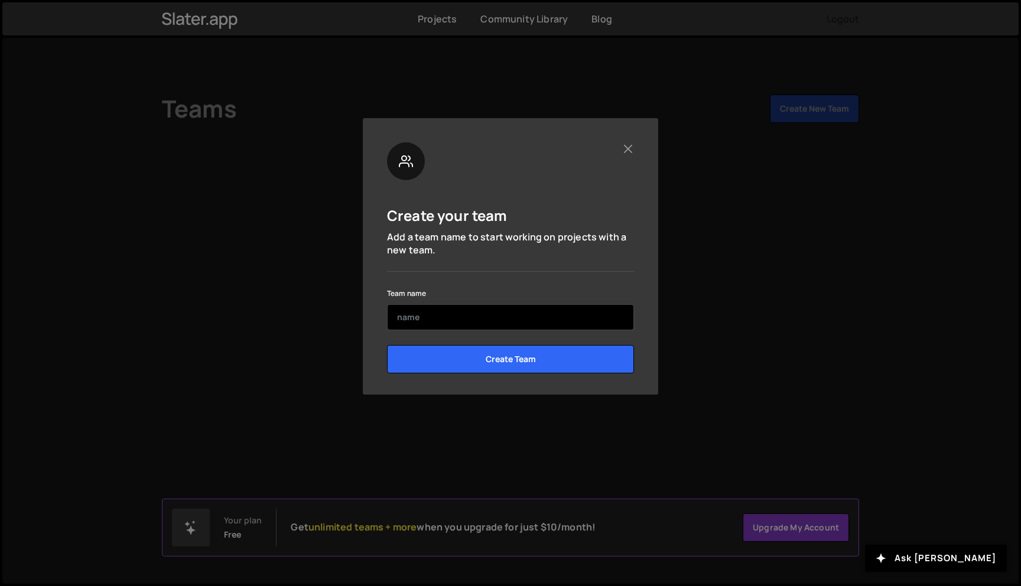
click at [563, 307] on input "text" at bounding box center [510, 317] width 247 height 26
click at [553, 317] on input "text" at bounding box center [510, 317] width 247 height 26
type input "a"
type input "Adir"
click at [387, 345] on input "Create Team" at bounding box center [510, 359] width 247 height 28
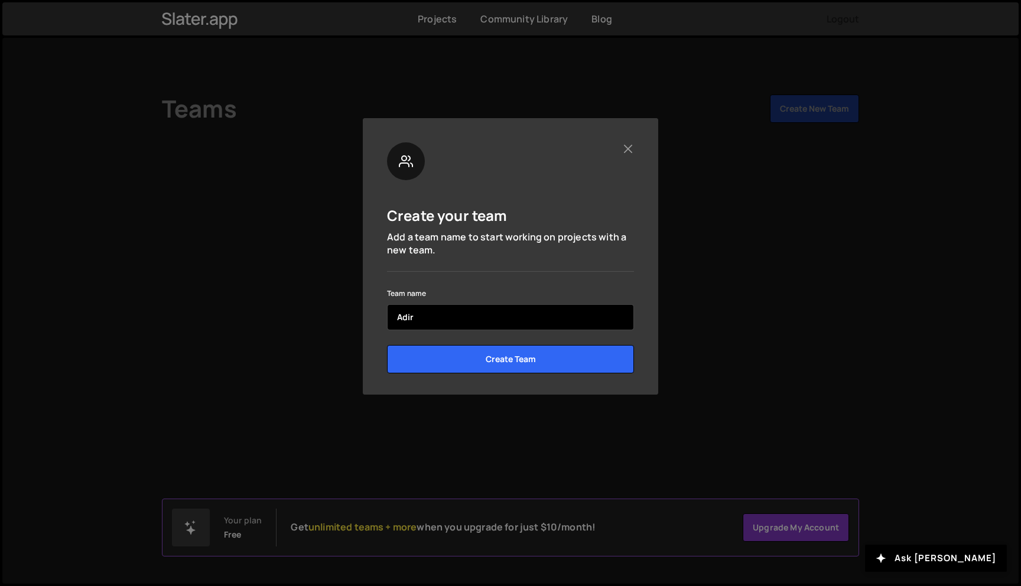
click at [387, 345] on input "Create Team" at bounding box center [510, 359] width 247 height 28
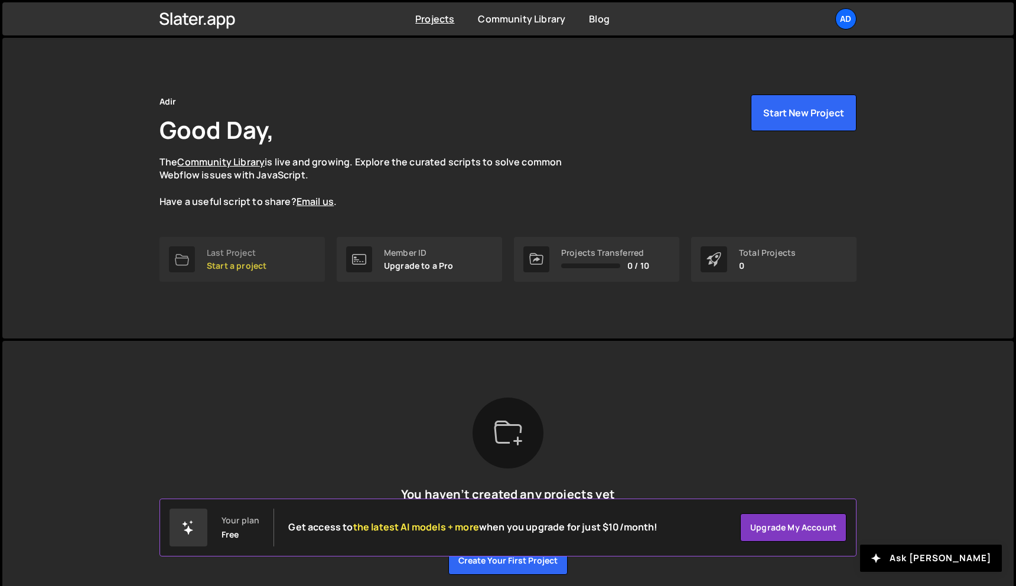
click at [256, 265] on p "Start a project" at bounding box center [237, 265] width 60 height 9
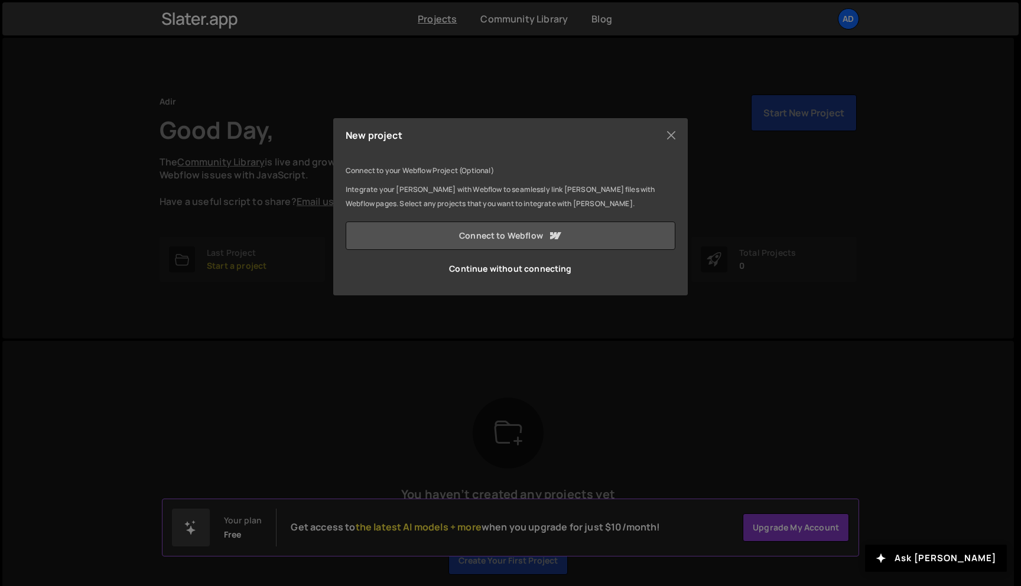
click at [511, 232] on link "Connect to Webflow" at bounding box center [511, 235] width 330 height 28
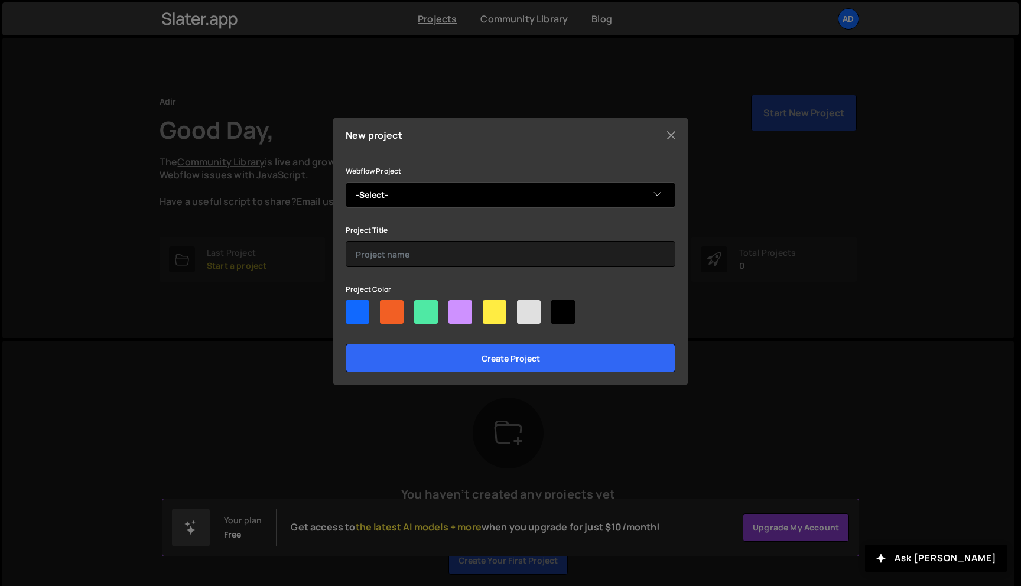
click at [382, 194] on select "-Select- [PERSON_NAME]'s Blank Site" at bounding box center [511, 195] width 330 height 26
select select "5d9f3b84a121e09c4599d573"
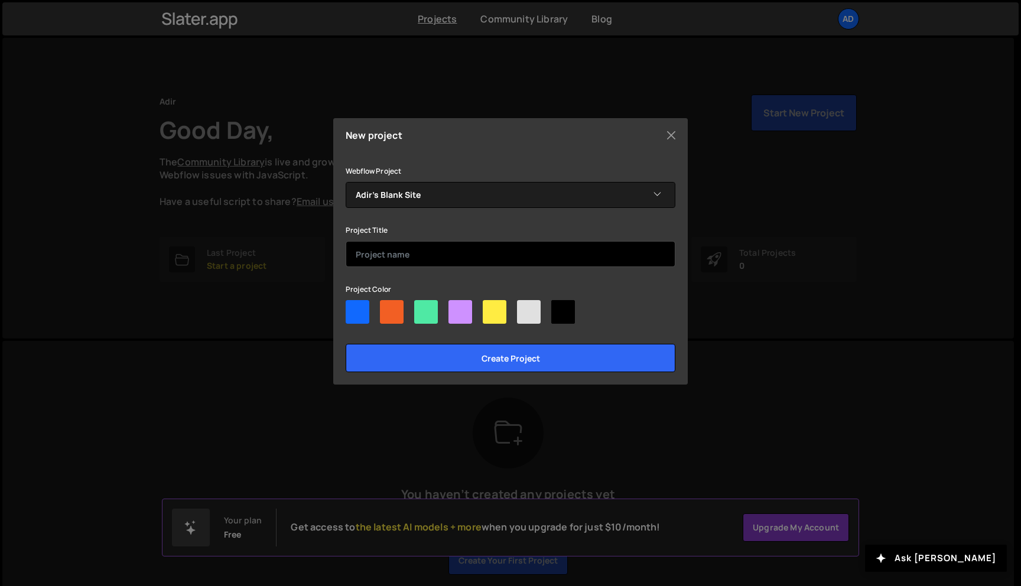
click at [390, 253] on input "text" at bounding box center [511, 254] width 330 height 26
type input "Adir"
click at [391, 309] on div at bounding box center [392, 312] width 24 height 24
click at [387, 308] on input"] "radio" at bounding box center [384, 304] width 8 height 8
radio input"] "true"
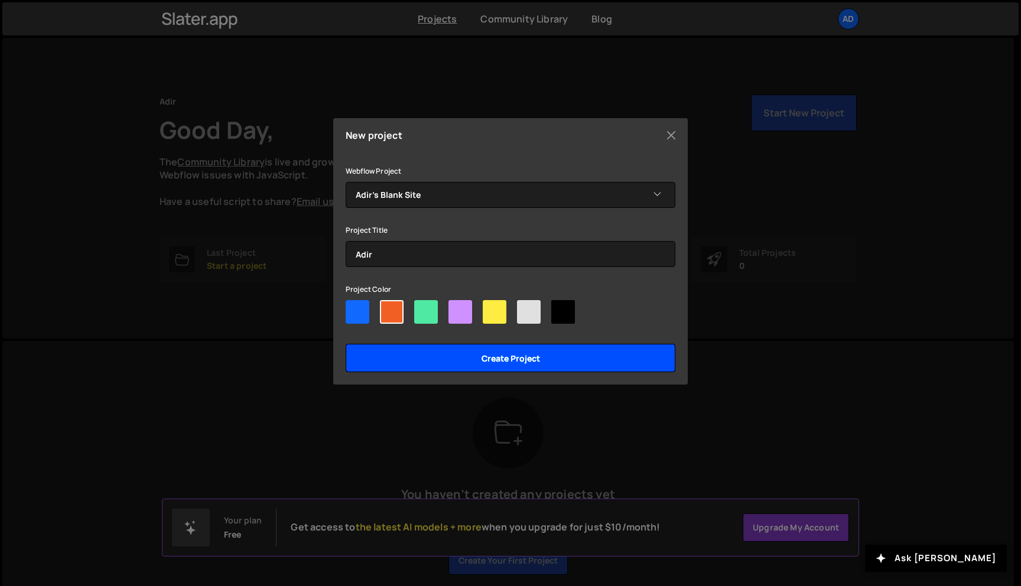
click at [451, 357] on input "Create project" at bounding box center [511, 358] width 330 height 28
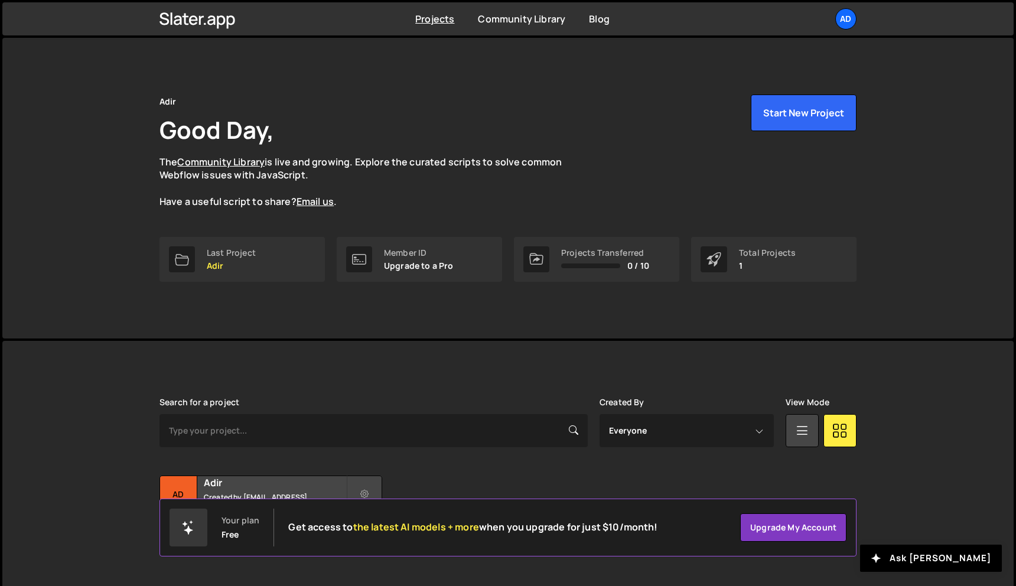
scroll to position [22, 0]
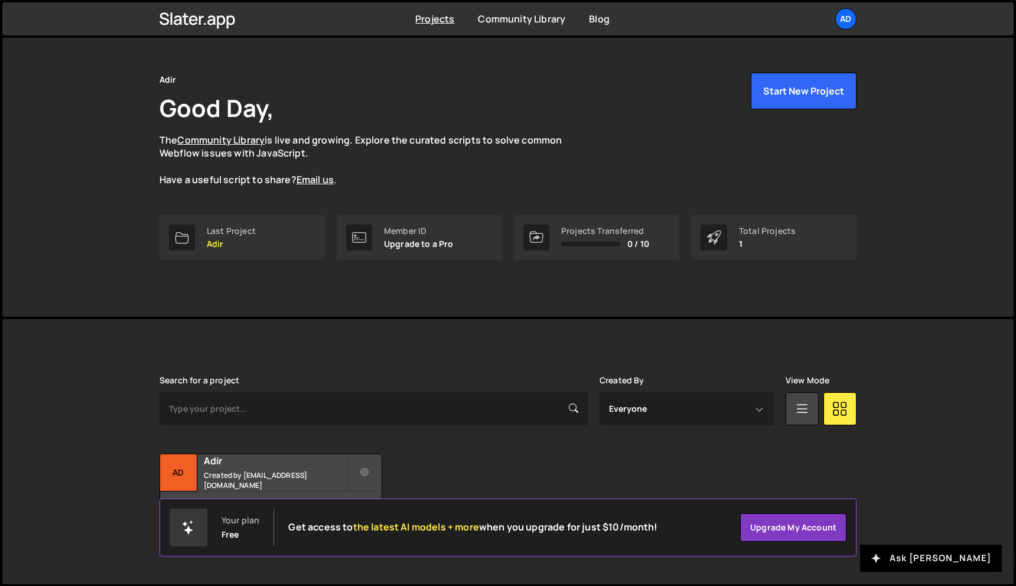
click at [957, 556] on button "Ask [PERSON_NAME]" at bounding box center [931, 558] width 142 height 27
